Goal: Task Accomplishment & Management: Manage account settings

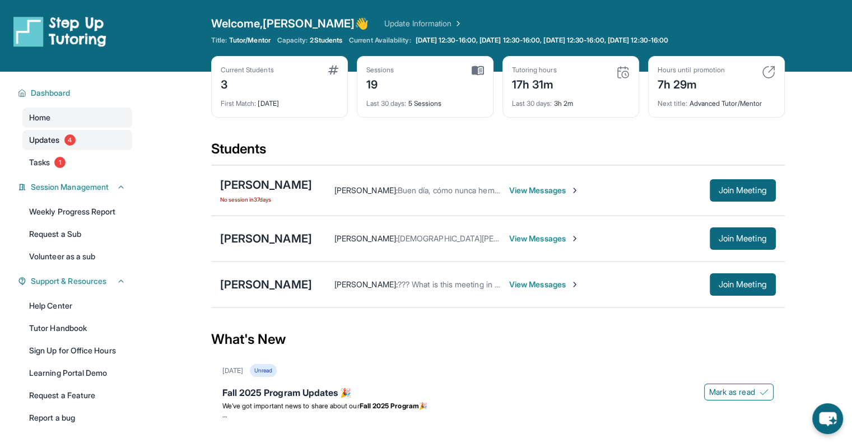
click at [59, 145] on span "Updates" at bounding box center [44, 140] width 31 height 11
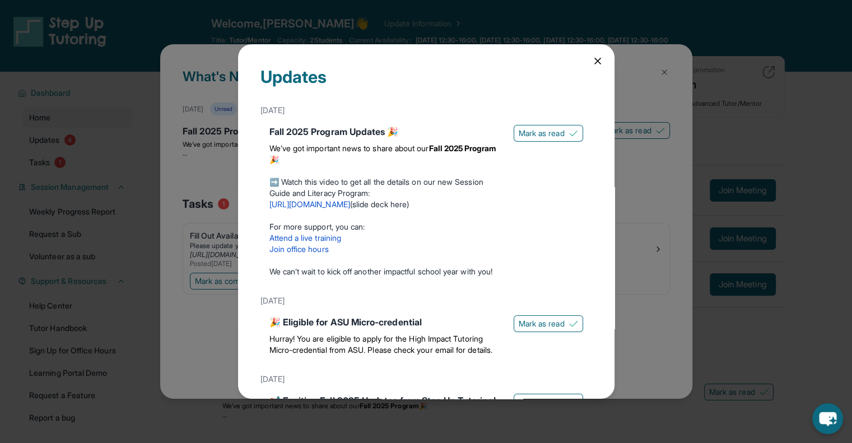
click at [595, 60] on icon at bounding box center [598, 61] width 6 height 6
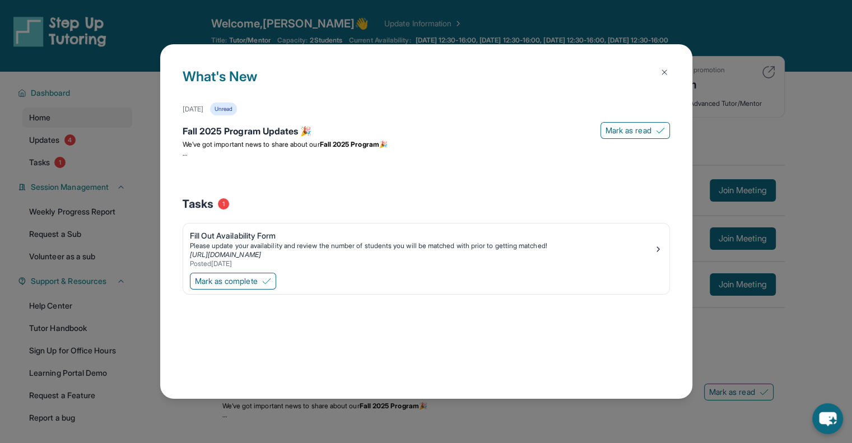
click at [664, 69] on img at bounding box center [664, 72] width 9 height 9
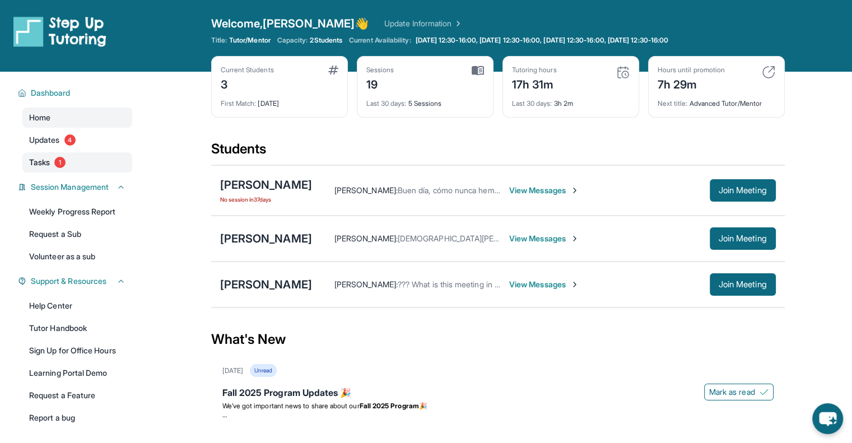
click at [81, 169] on link "Tasks 1" at bounding box center [77, 162] width 110 height 20
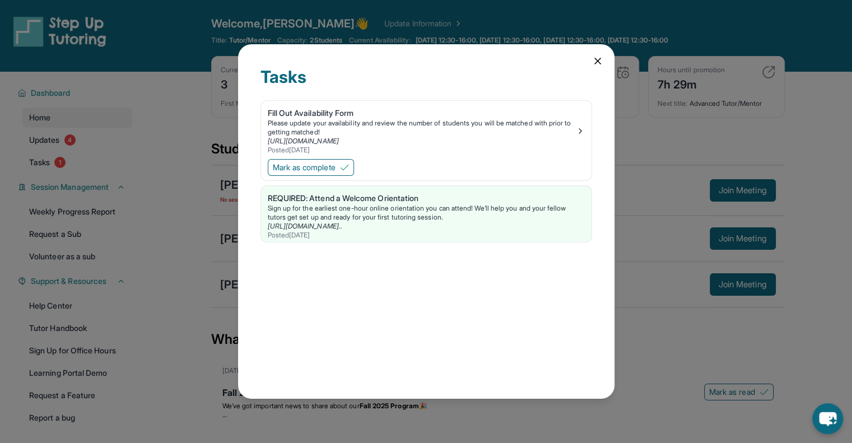
click at [599, 59] on icon at bounding box center [598, 61] width 6 height 6
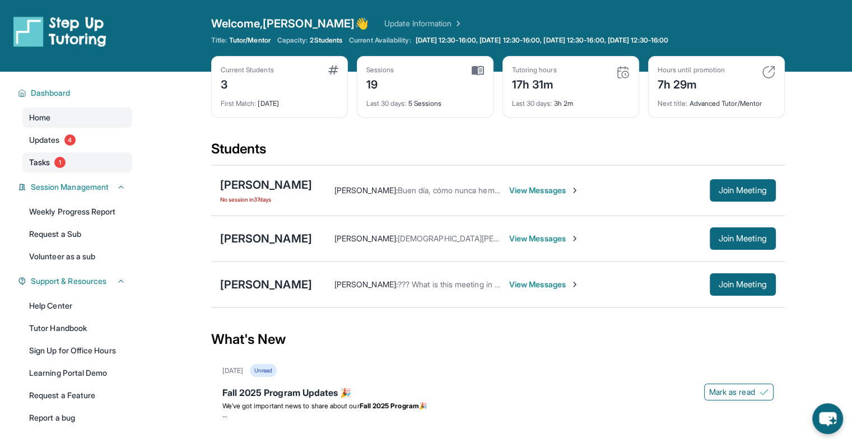
click at [68, 170] on link "Tasks 1" at bounding box center [77, 162] width 110 height 20
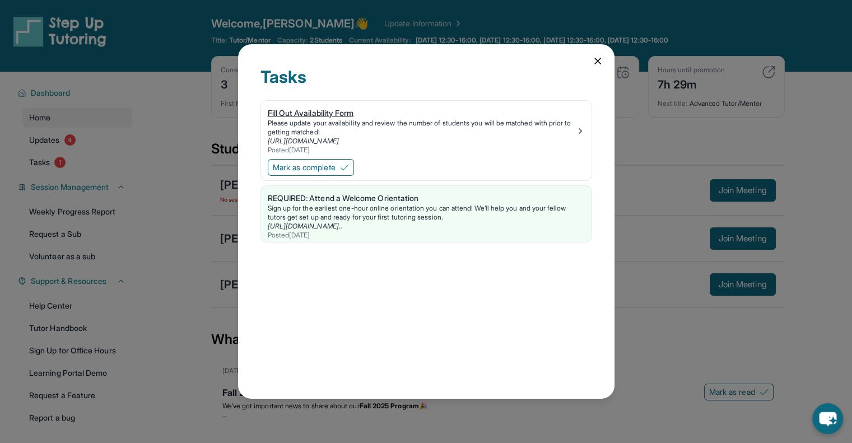
click at [386, 129] on div "Please update your availability and review the number of students you will be m…" at bounding box center [422, 128] width 308 height 18
click at [596, 61] on icon at bounding box center [597, 60] width 11 height 11
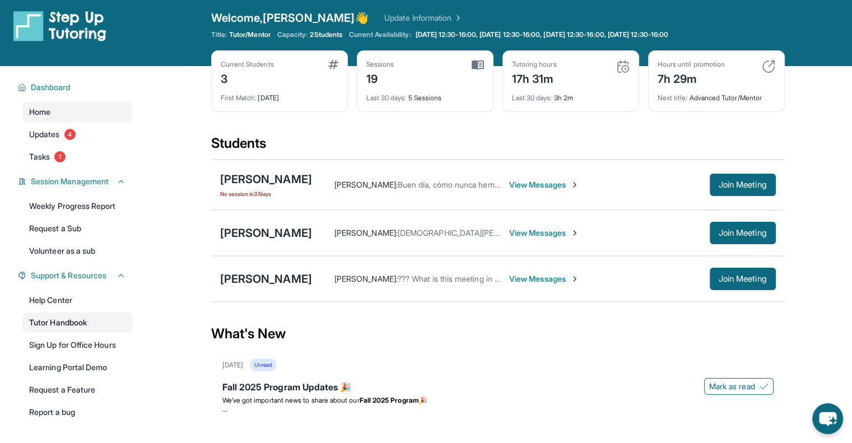
scroll to position [4, 0]
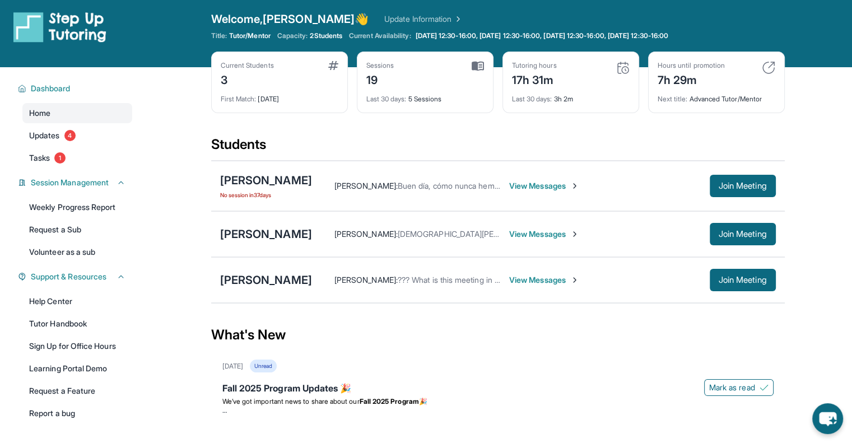
click at [384, 16] on link "Update Information" at bounding box center [423, 18] width 78 height 11
